Goal: Task Accomplishment & Management: Manage account settings

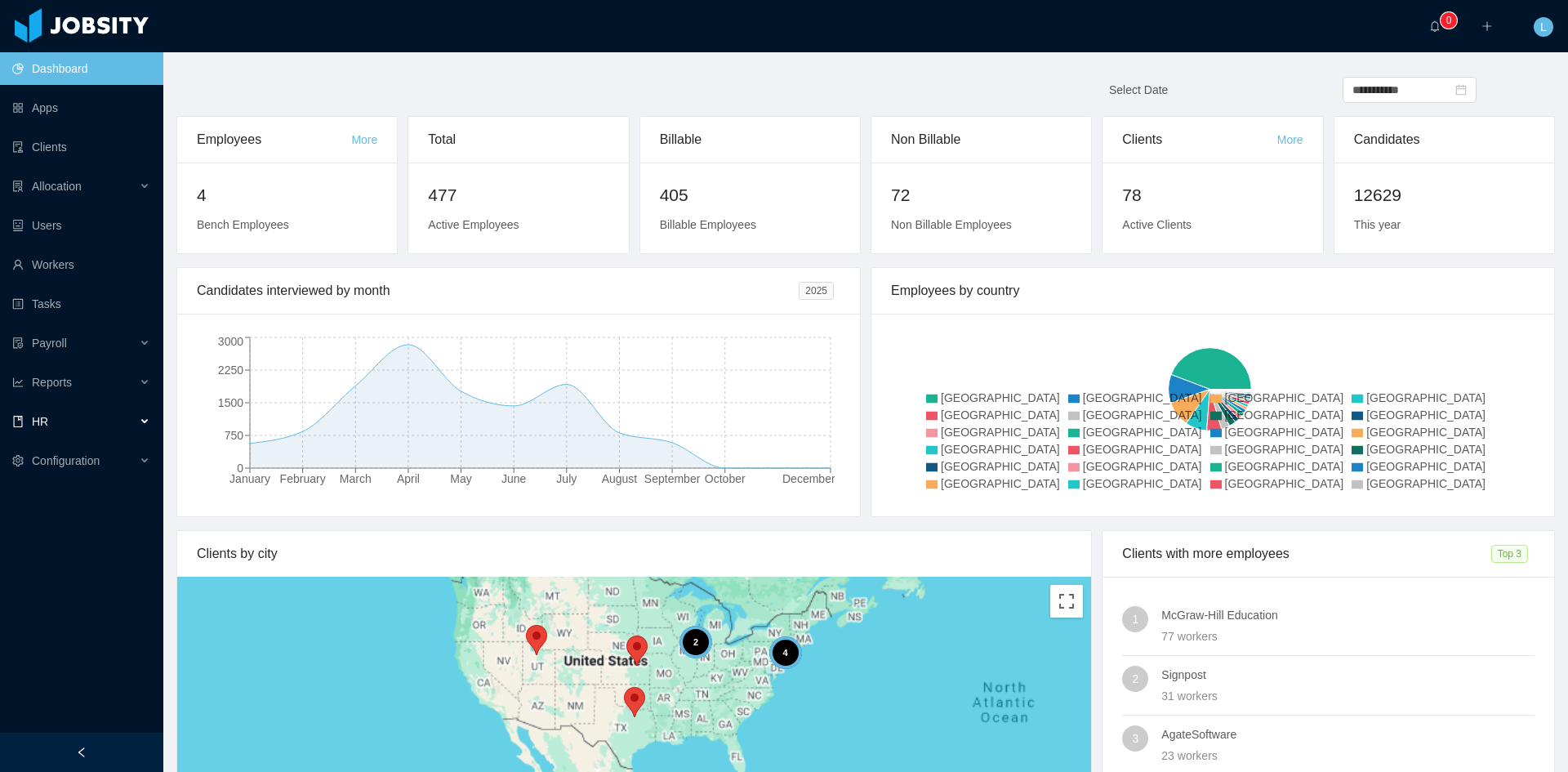
click at [119, 413] on div "HR" at bounding box center [81, 421] width 163 height 33
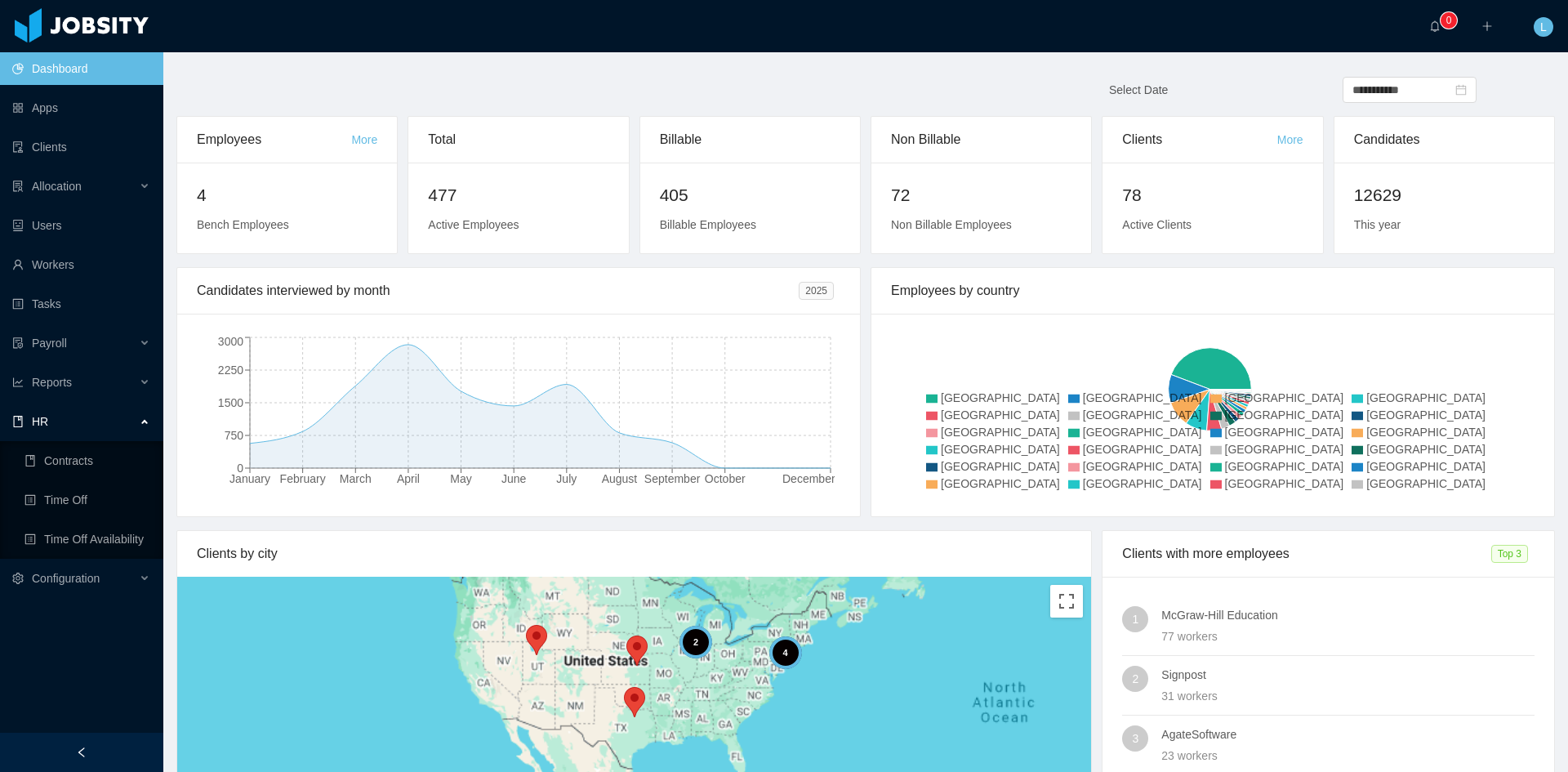
click at [86, 419] on div "HR" at bounding box center [81, 421] width 163 height 33
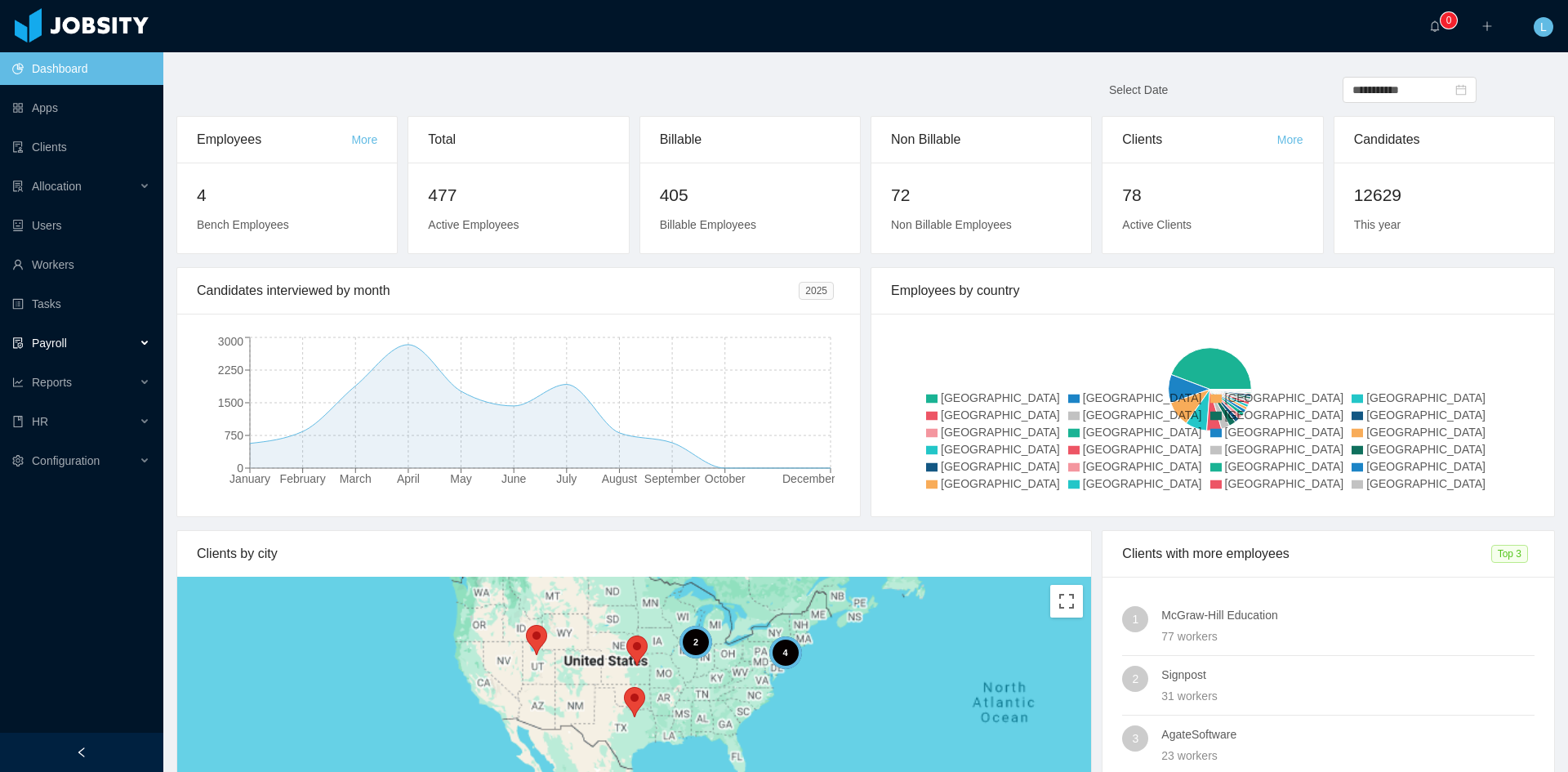
click at [65, 350] on span "Payroll" at bounding box center [49, 343] width 35 height 13
click at [100, 376] on link "Earnings & Discounts" at bounding box center [87, 382] width 125 height 33
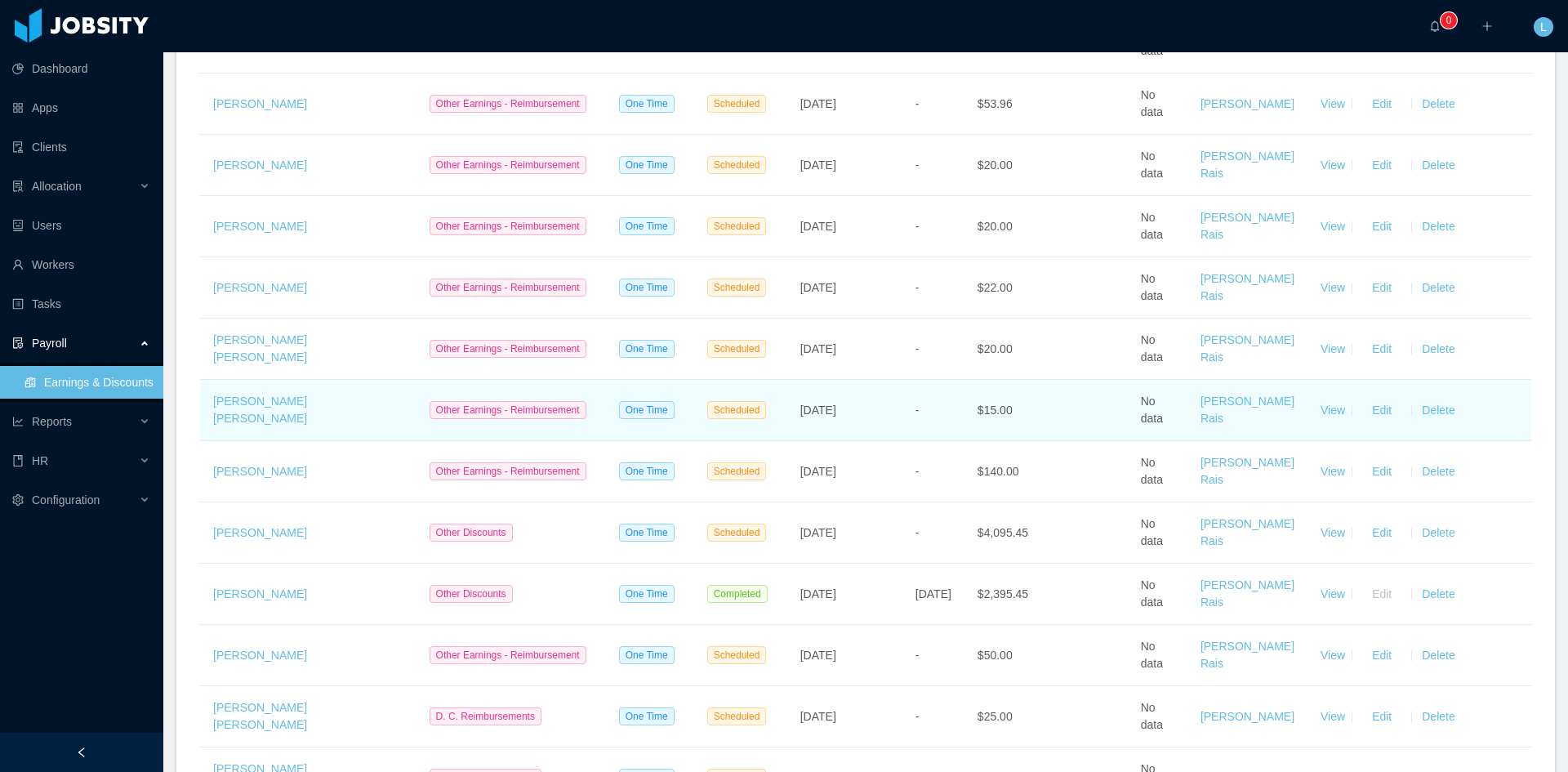
scroll to position [2368, 0]
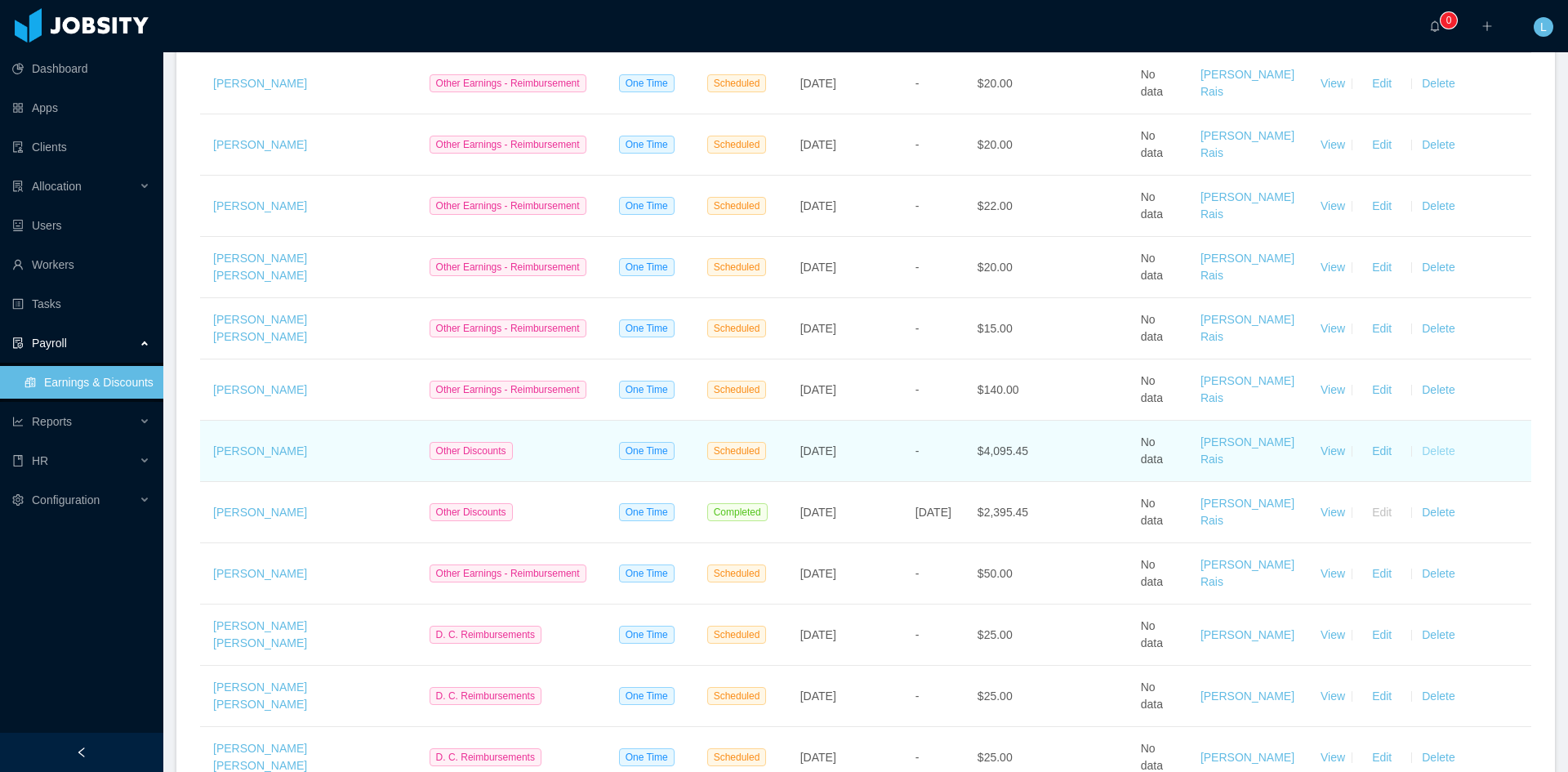
click at [1427, 464] on button "Delete" at bounding box center [1439, 451] width 40 height 26
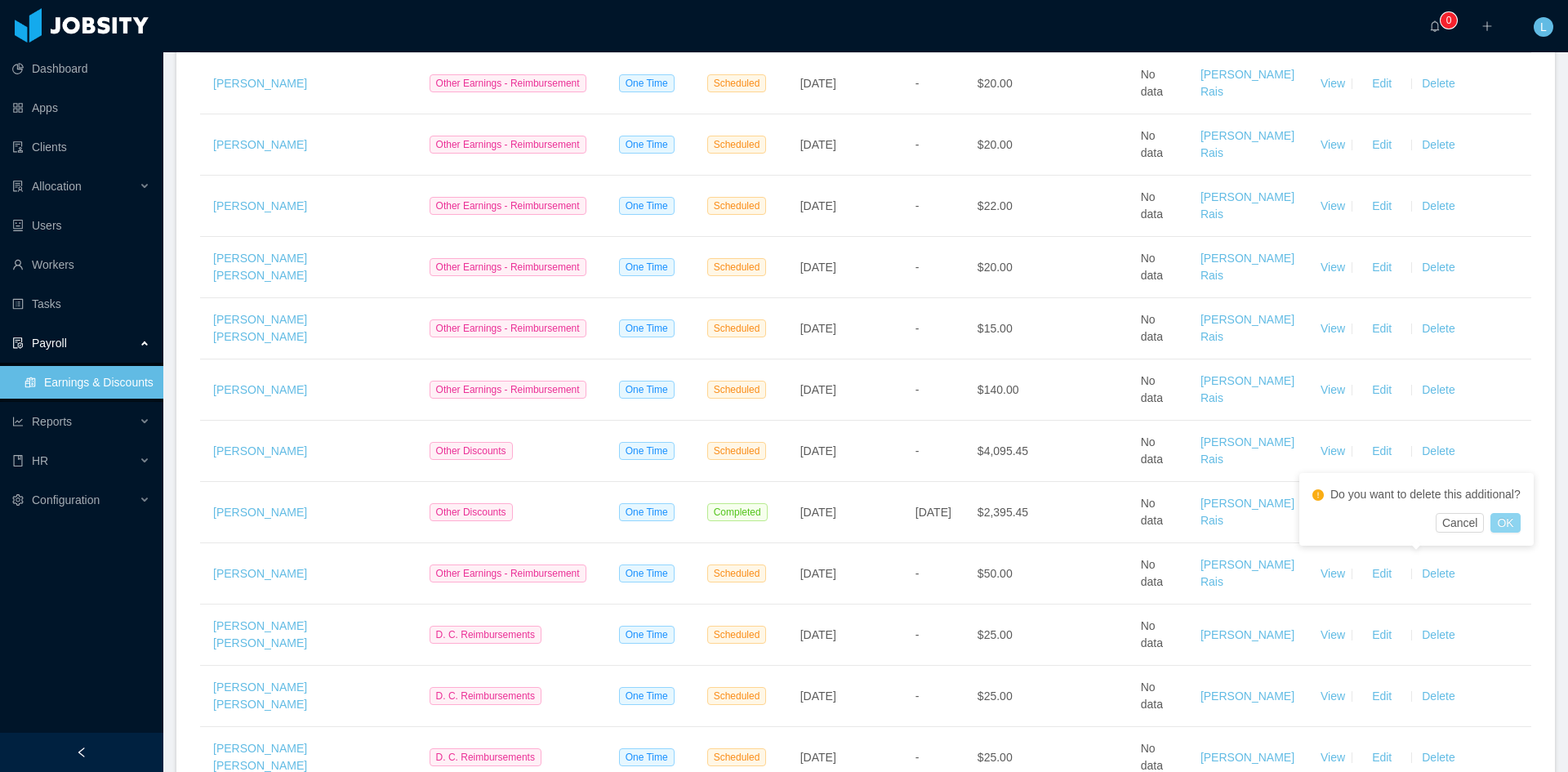
click at [1510, 522] on button "OK" at bounding box center [1505, 522] width 29 height 20
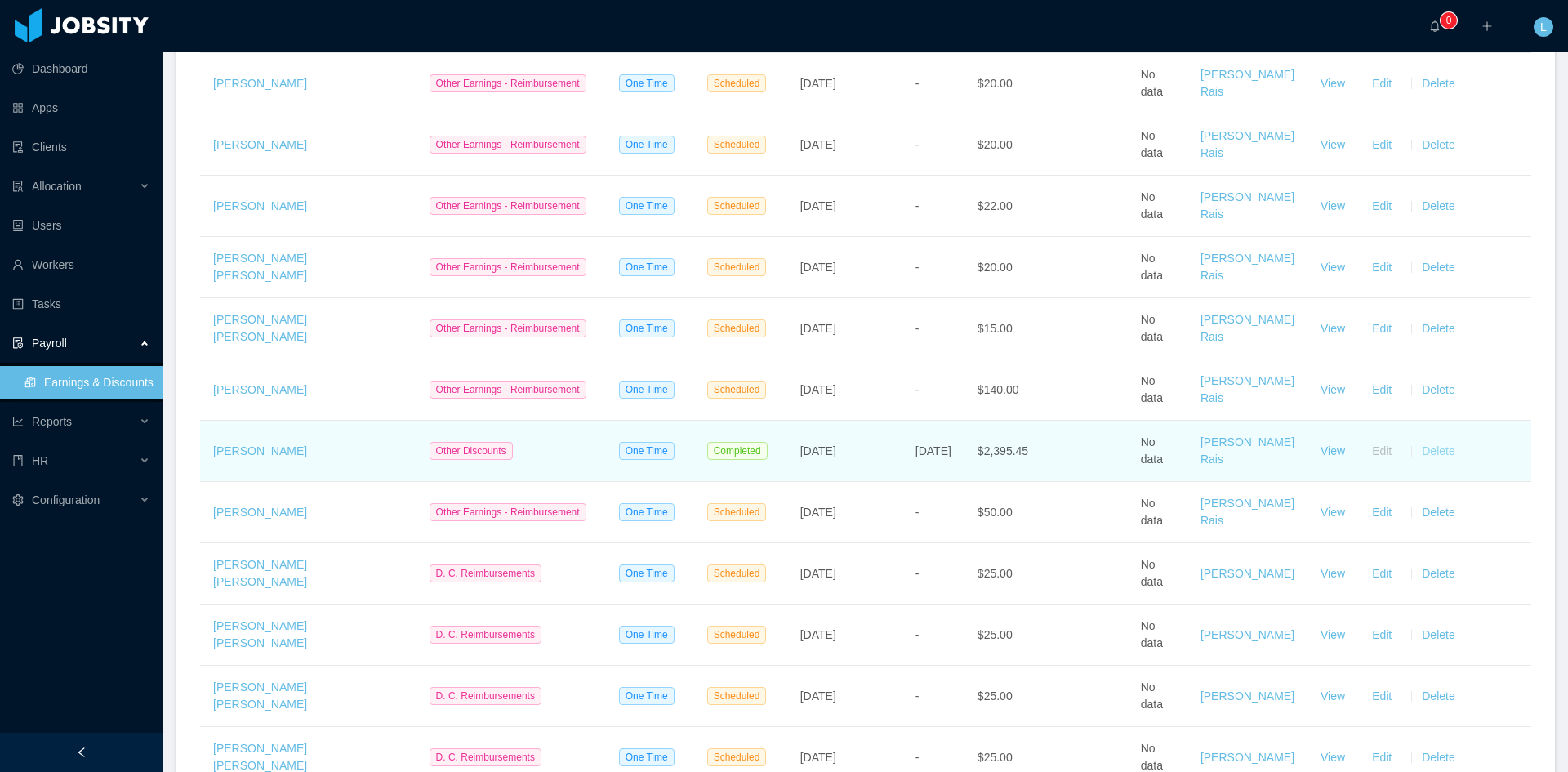
click at [1423, 464] on button "Delete" at bounding box center [1439, 451] width 40 height 26
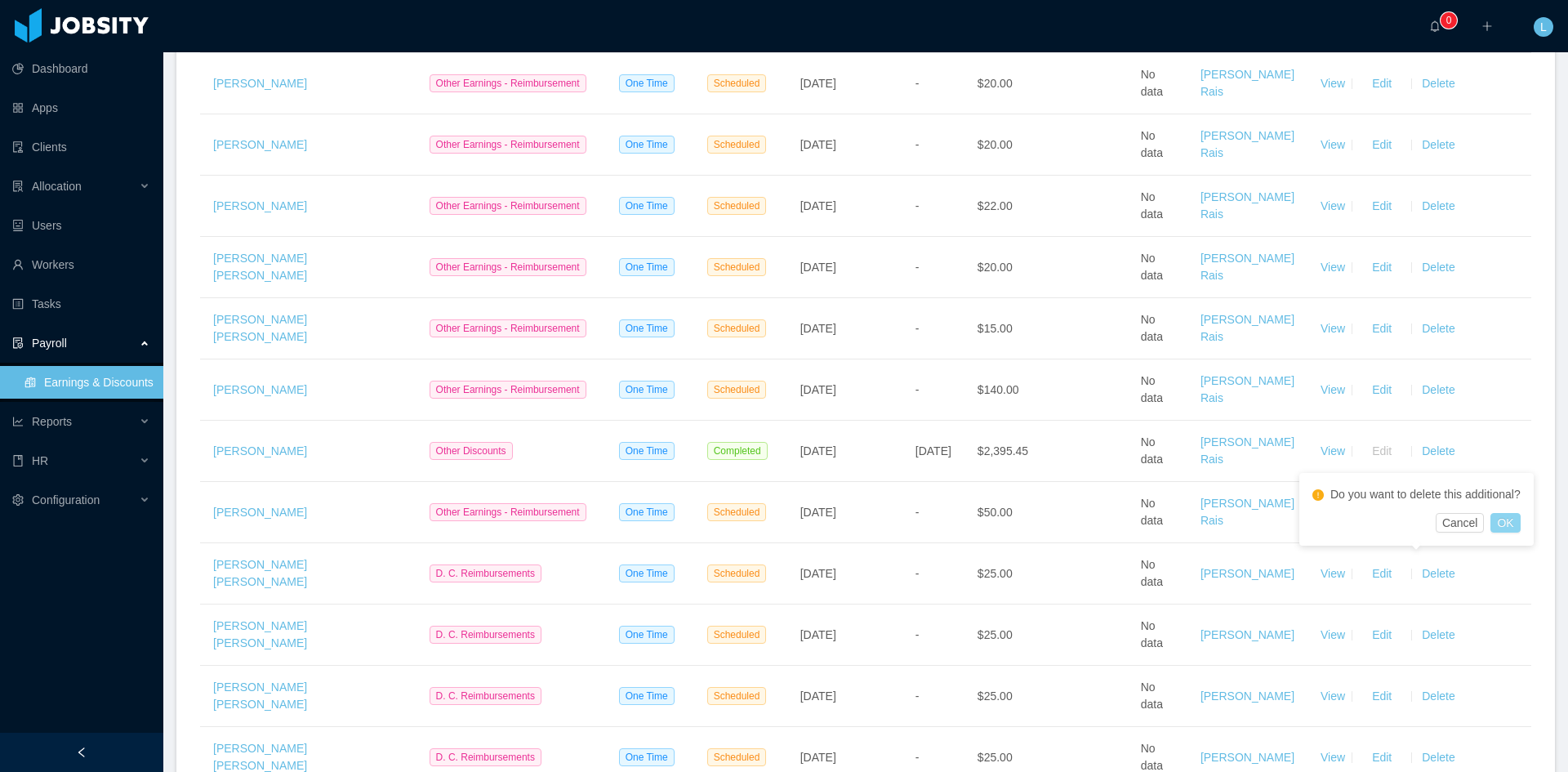
click at [1509, 520] on button "OK" at bounding box center [1505, 522] width 29 height 20
